Goal: Task Accomplishment & Management: Use online tool/utility

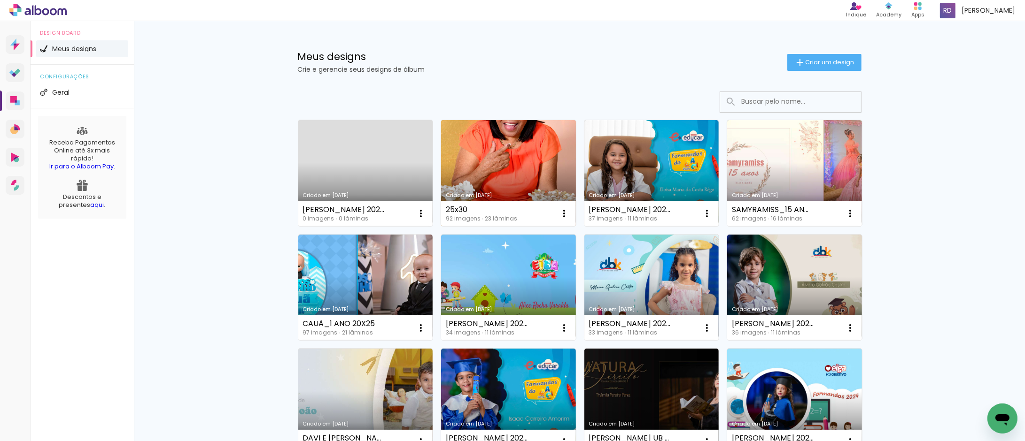
click at [500, 155] on link "Criado em [DATE]" at bounding box center [508, 173] width 135 height 106
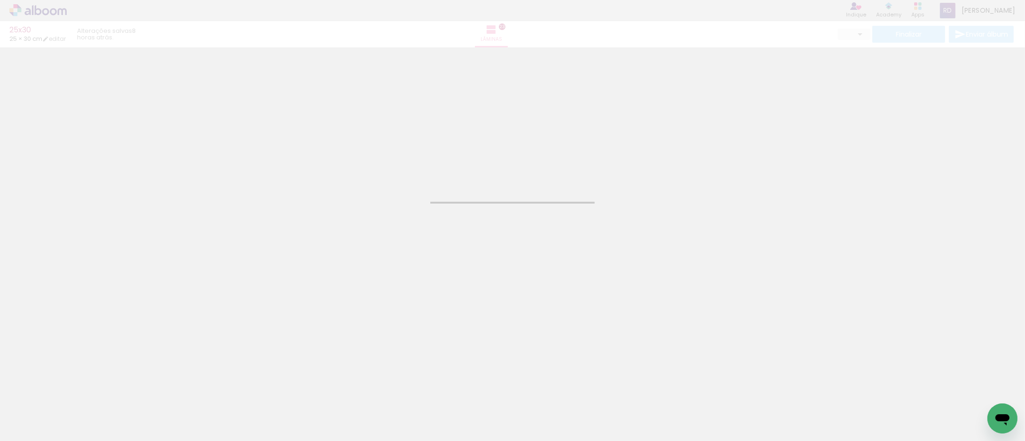
type input "JPG"
type input "Alta, 300 DPI"
